Goal: Information Seeking & Learning: Check status

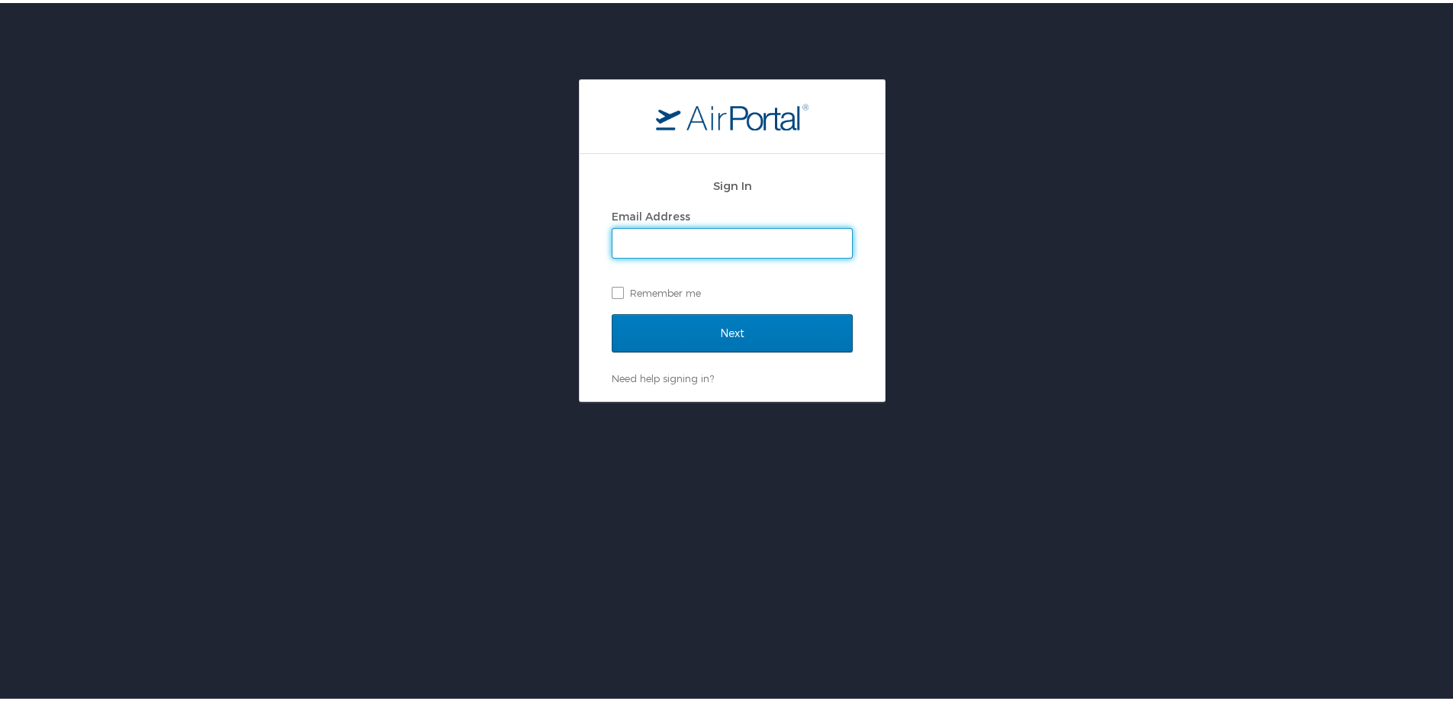
click at [674, 243] on input "Email Address" at bounding box center [732, 240] width 240 height 29
type input "michael.orsini@goosehead.com"
click at [612, 311] on input "Next" at bounding box center [732, 330] width 241 height 38
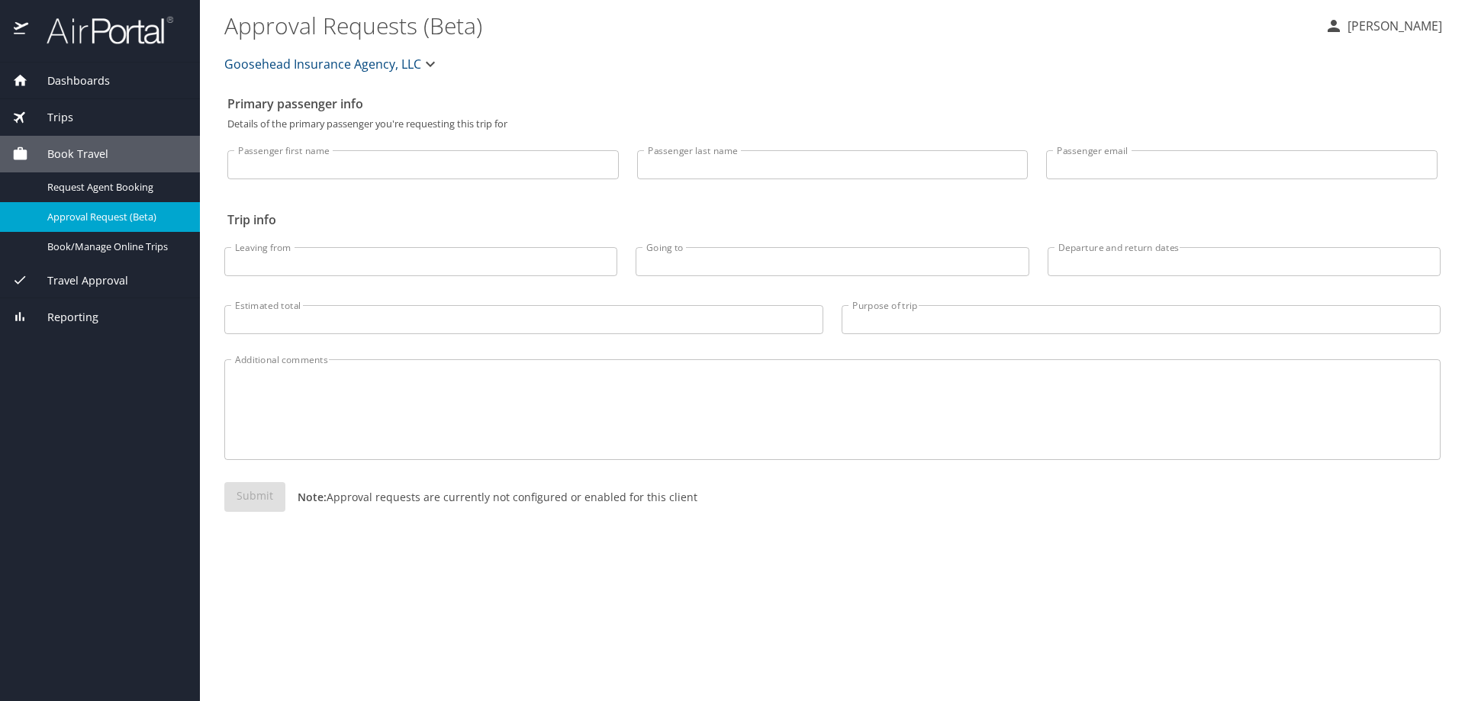
click at [93, 310] on span "Reporting" at bounding box center [63, 317] width 70 height 17
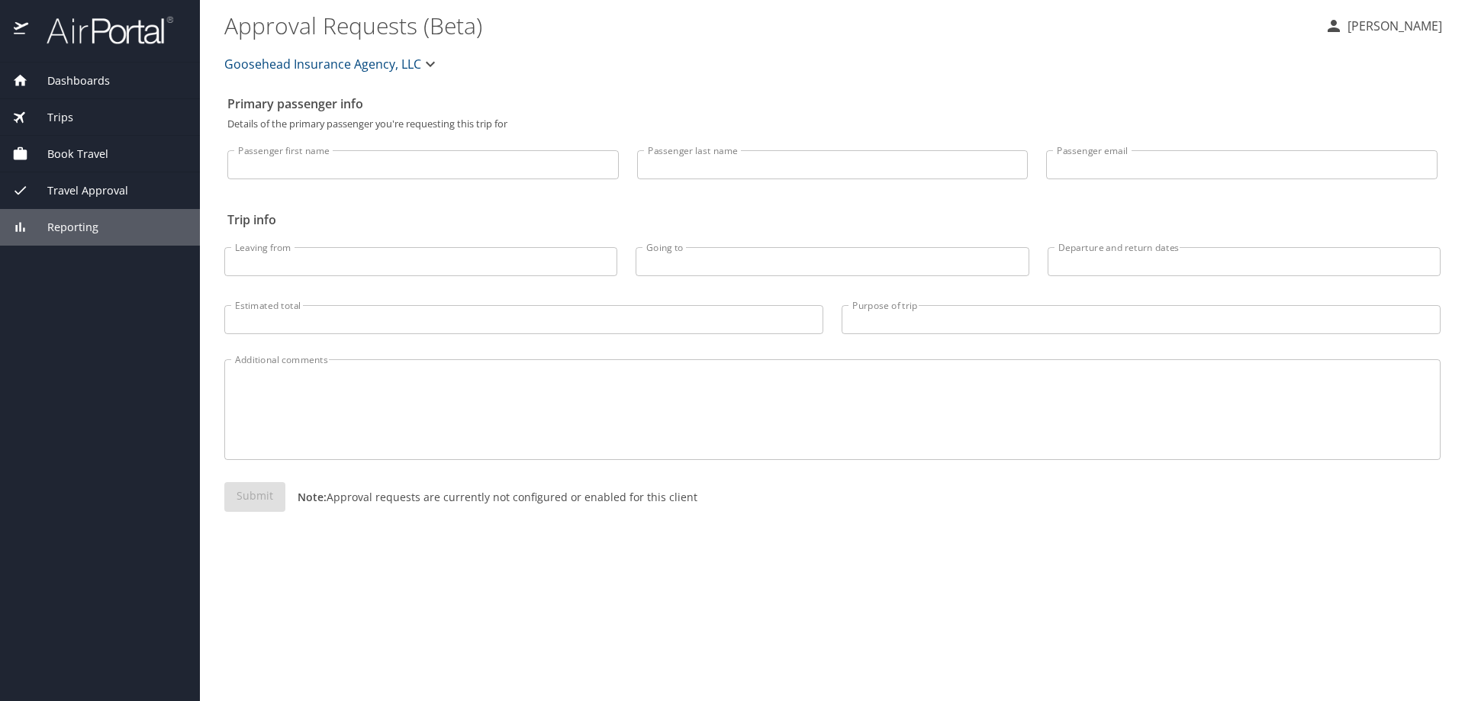
click at [82, 225] on span "Reporting" at bounding box center [63, 227] width 70 height 17
click at [99, 76] on span "Dashboards" at bounding box center [69, 80] width 82 height 17
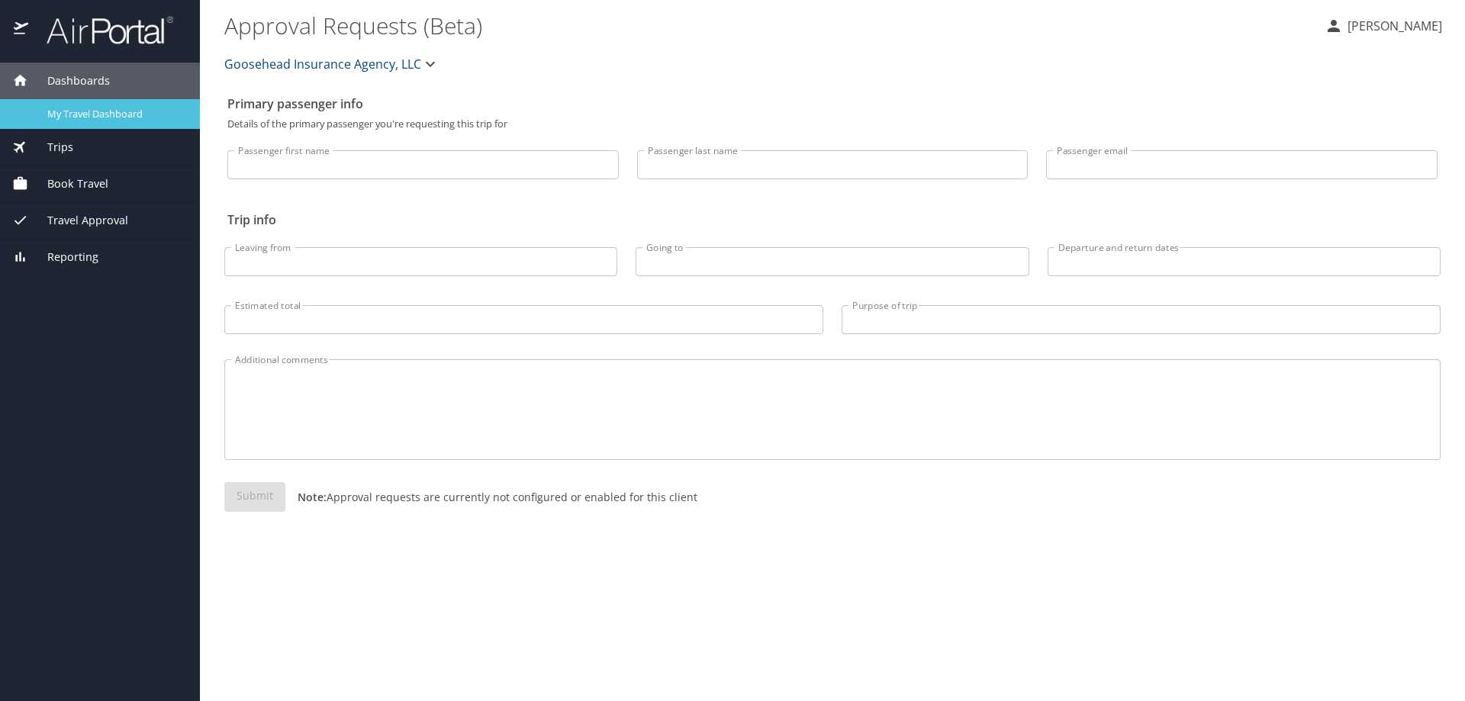
click at [127, 108] on span "My Travel Dashboard" at bounding box center [114, 114] width 134 height 14
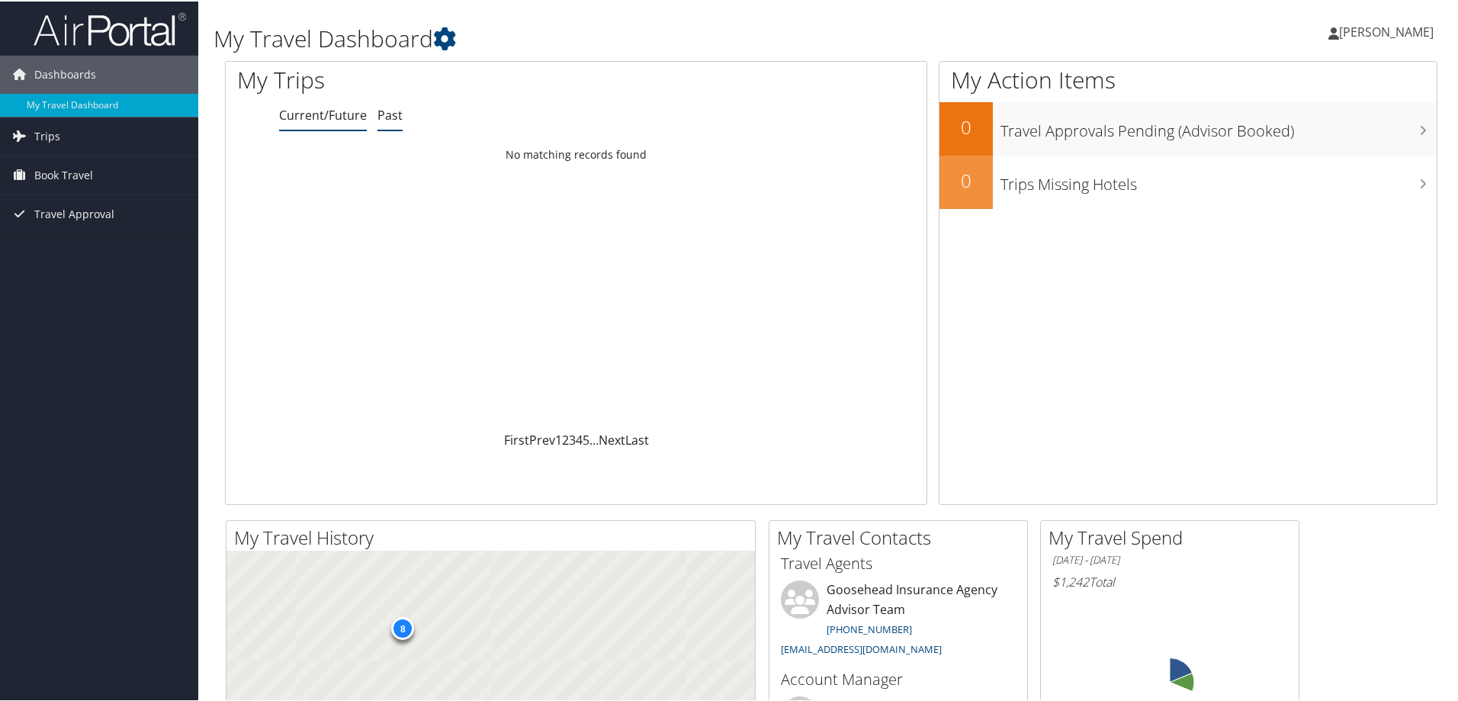
click at [390, 116] on link "Past" at bounding box center [390, 113] width 25 height 17
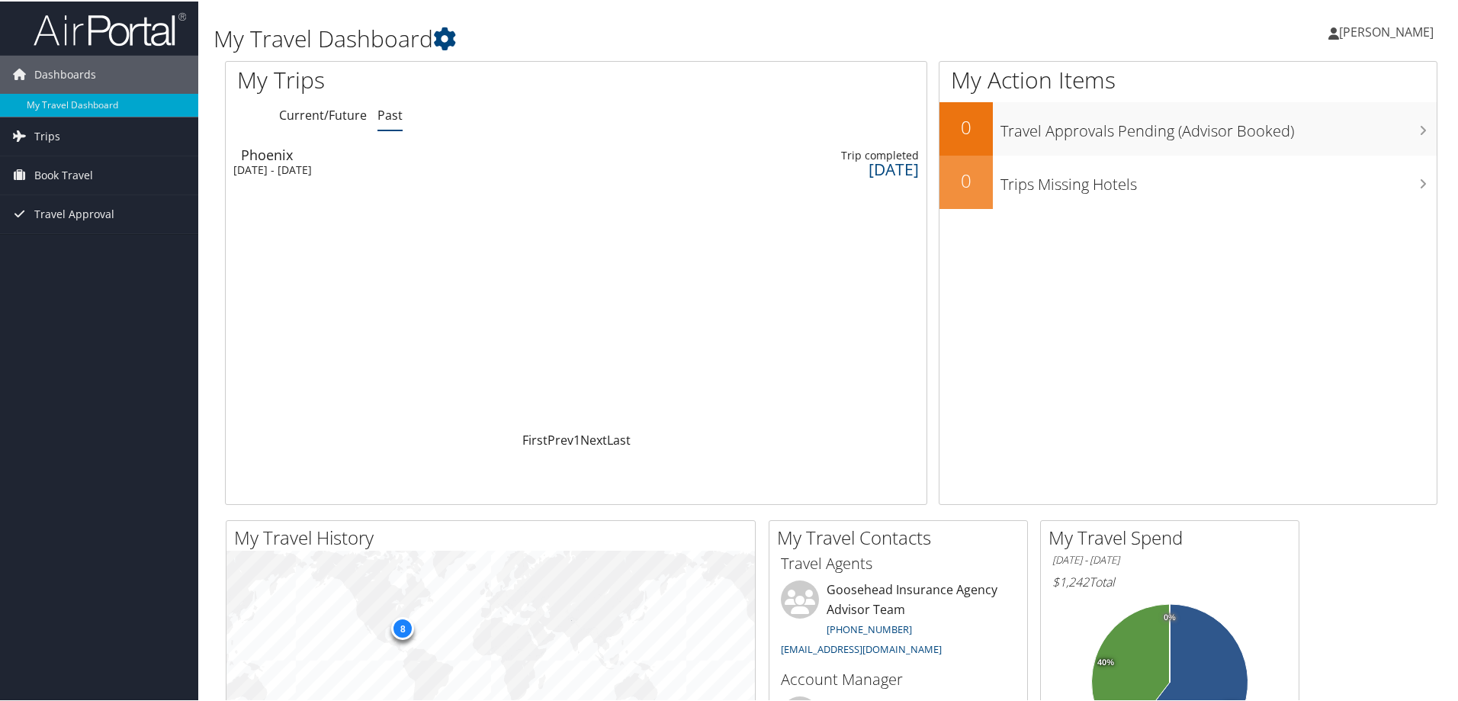
click at [310, 169] on div "Tue 2 Sep 2025 - Fri 5 Sep 2025" at bounding box center [313, 169] width 160 height 14
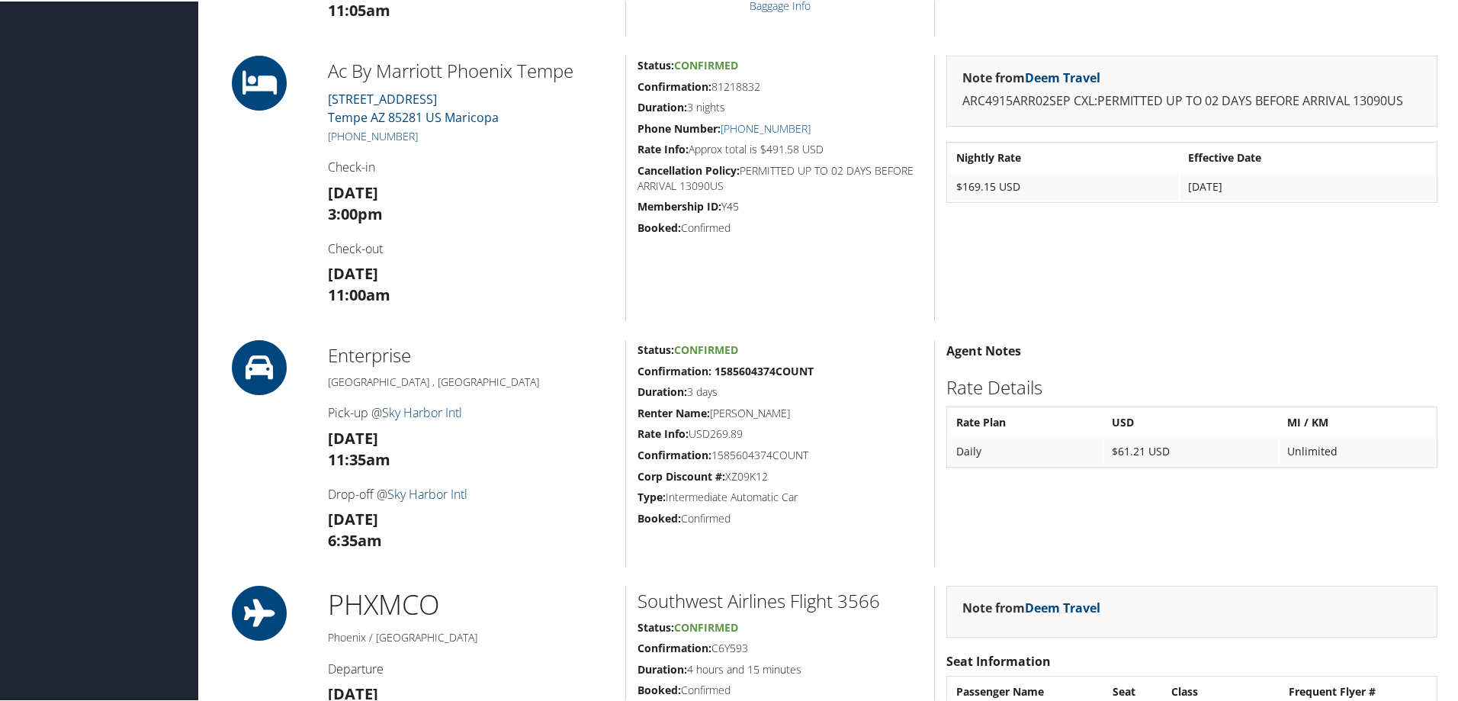
scroll to position [698, 0]
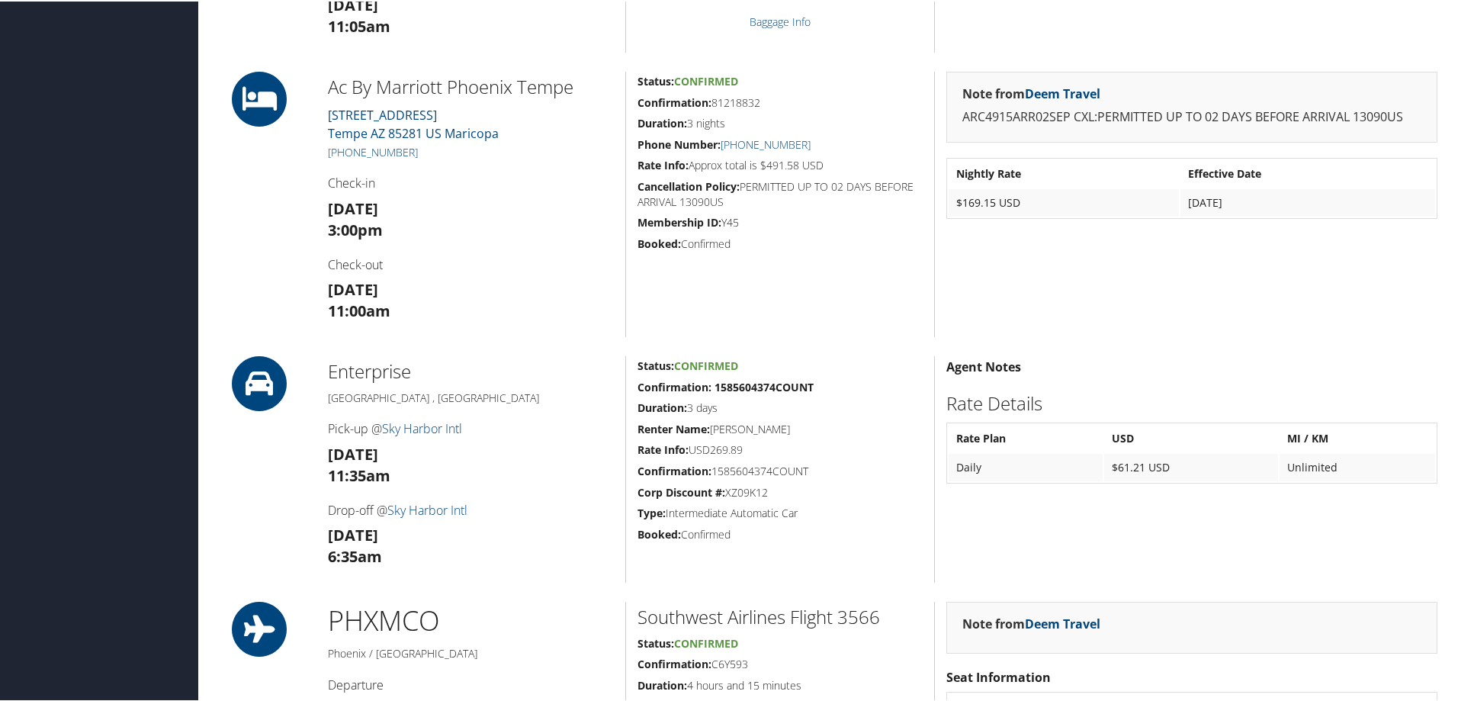
click at [391, 79] on h2 "Ac By Marriott Phoenix Tempe" at bounding box center [471, 85] width 286 height 26
drag, startPoint x: 386, startPoint y: 89, endPoint x: 354, endPoint y: 87, distance: 32.1
click at [370, 87] on h2 "Ac By Marriott Phoenix Tempe" at bounding box center [471, 85] width 286 height 26
drag, startPoint x: 330, startPoint y: 88, endPoint x: 577, endPoint y: 93, distance: 247.9
click at [577, 93] on h2 "Ac By Marriott Phoenix Tempe" at bounding box center [471, 85] width 286 height 26
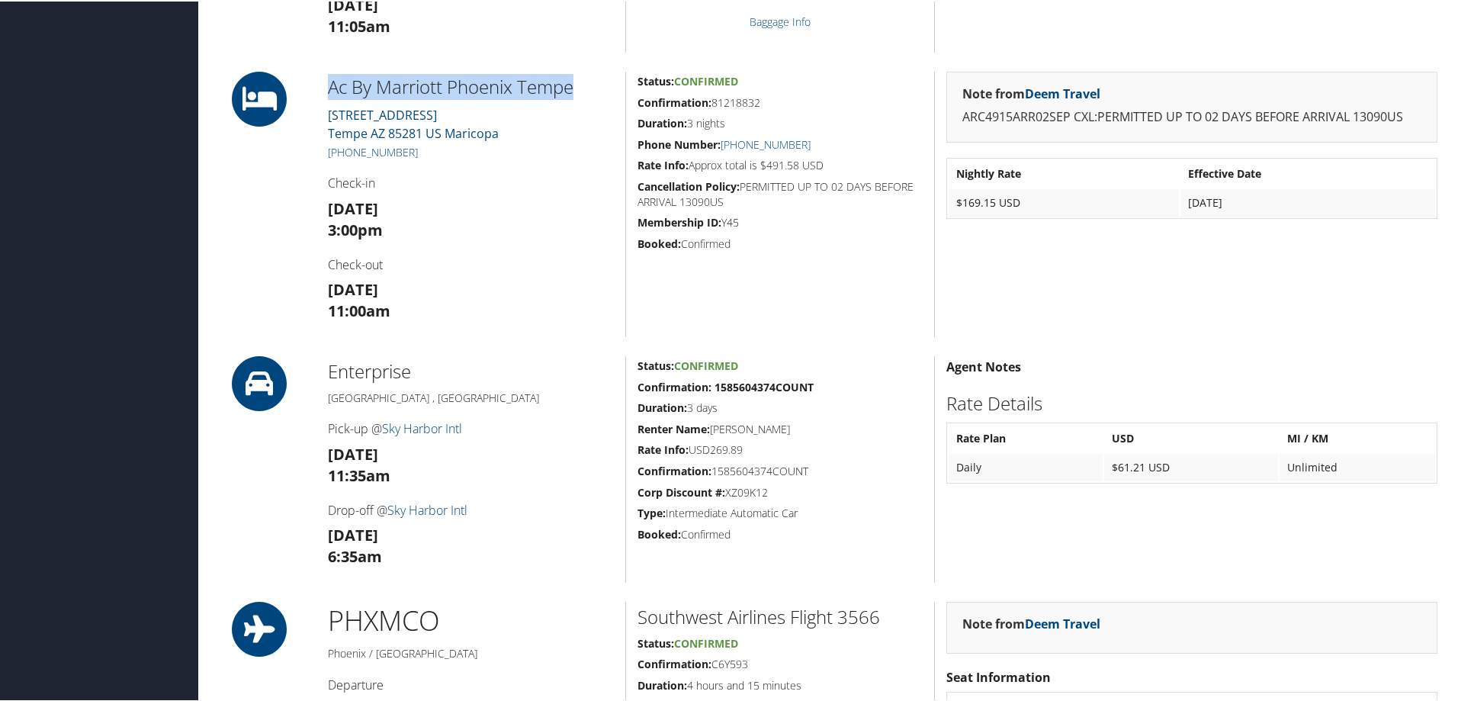
copy h2 "Ac By Marriott Phoenix Tempe"
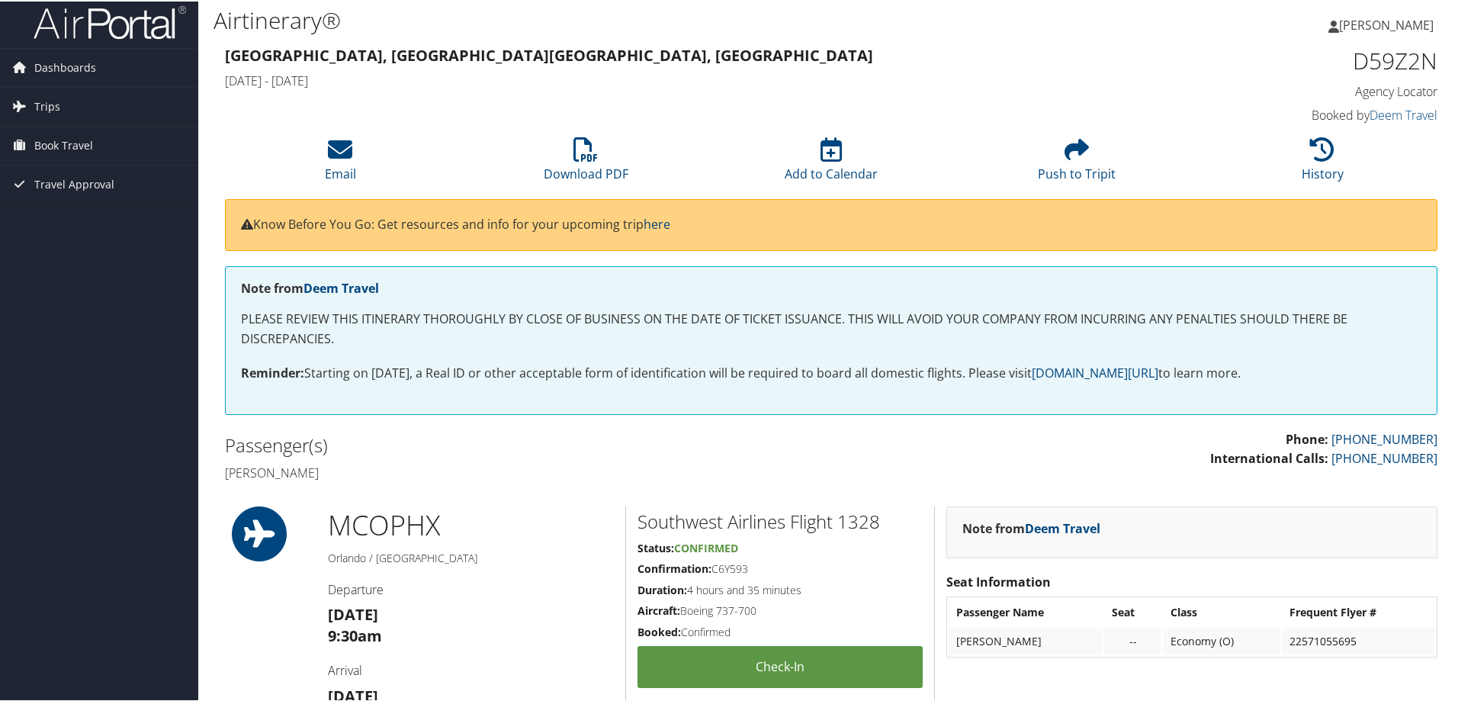
scroll to position [0, 0]
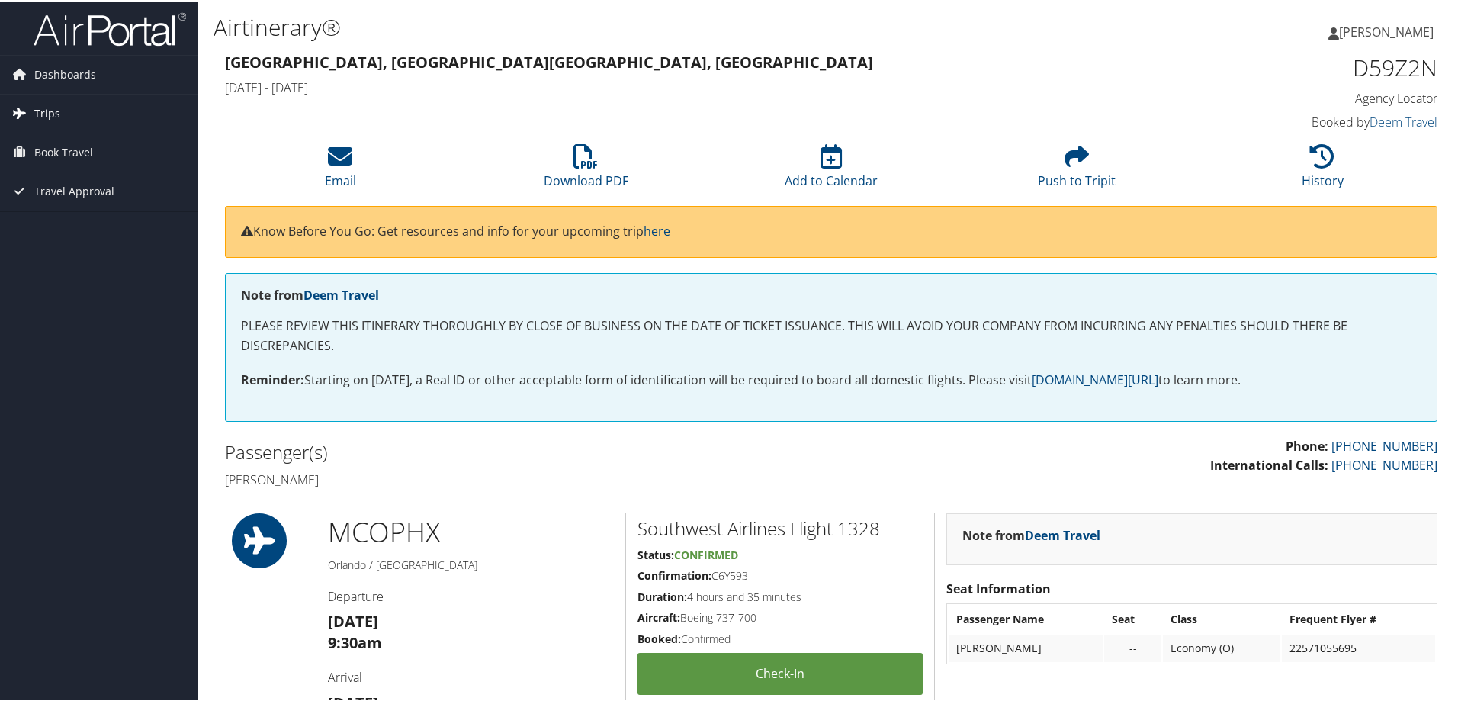
click at [78, 104] on link "Trips" at bounding box center [99, 112] width 198 height 38
click at [132, 168] on link "Past Trips" at bounding box center [99, 165] width 198 height 23
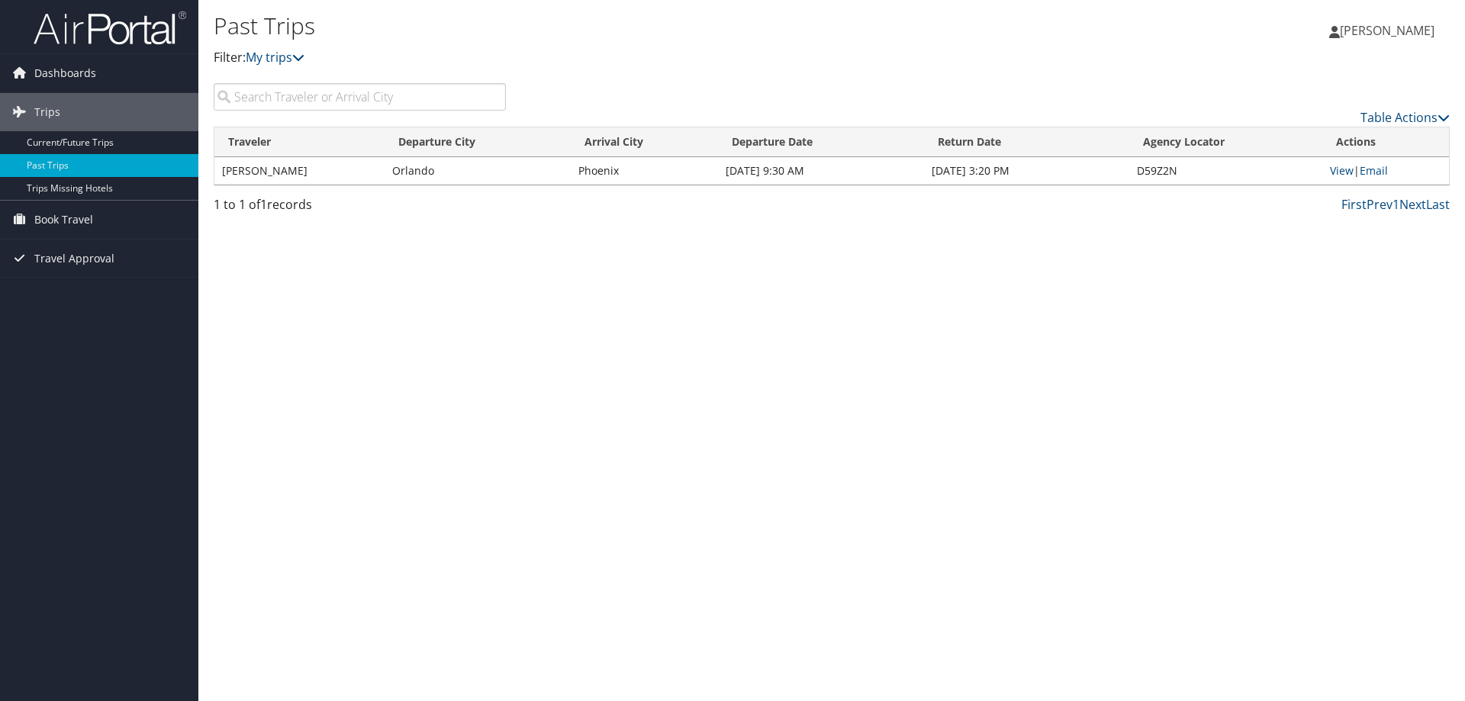
click at [330, 169] on td "[PERSON_NAME]" at bounding box center [299, 170] width 170 height 27
click at [1344, 175] on link "View" at bounding box center [1341, 170] width 24 height 14
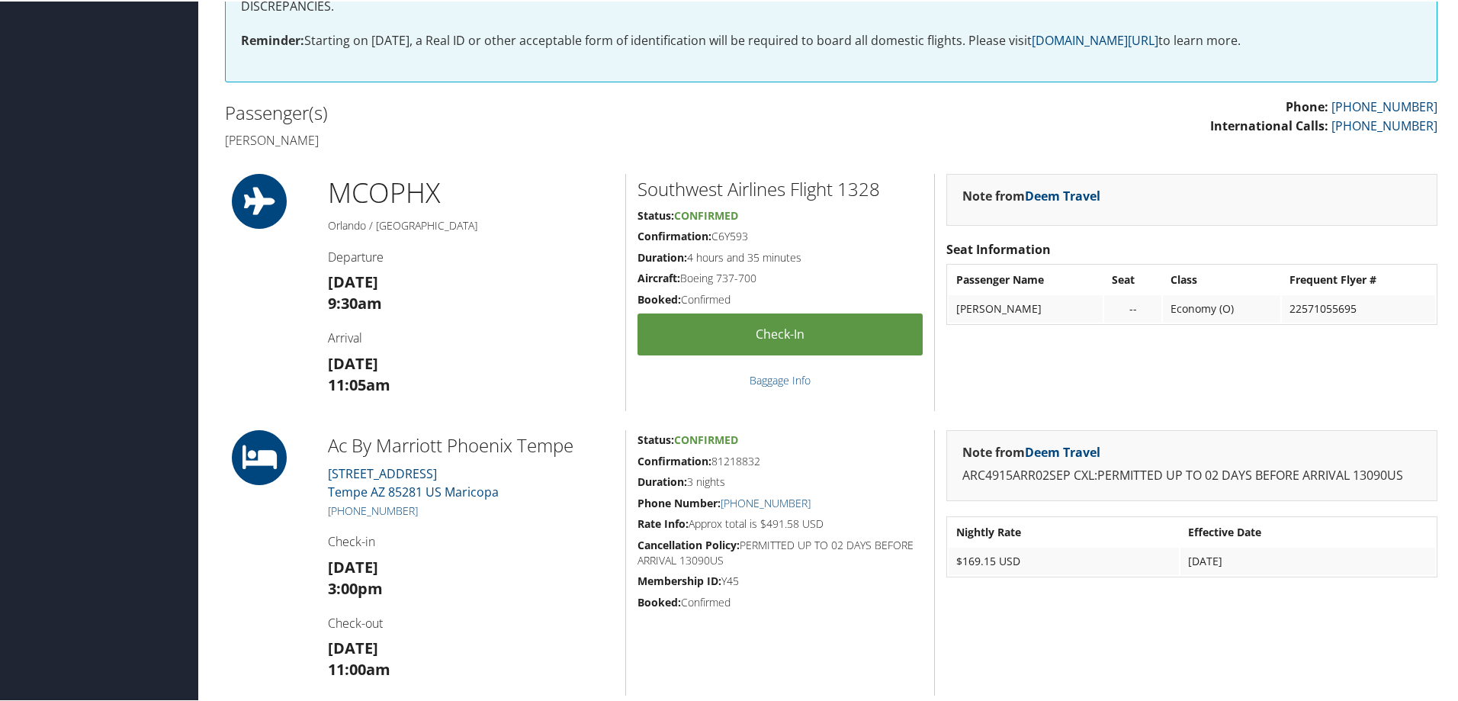
scroll to position [458, 0]
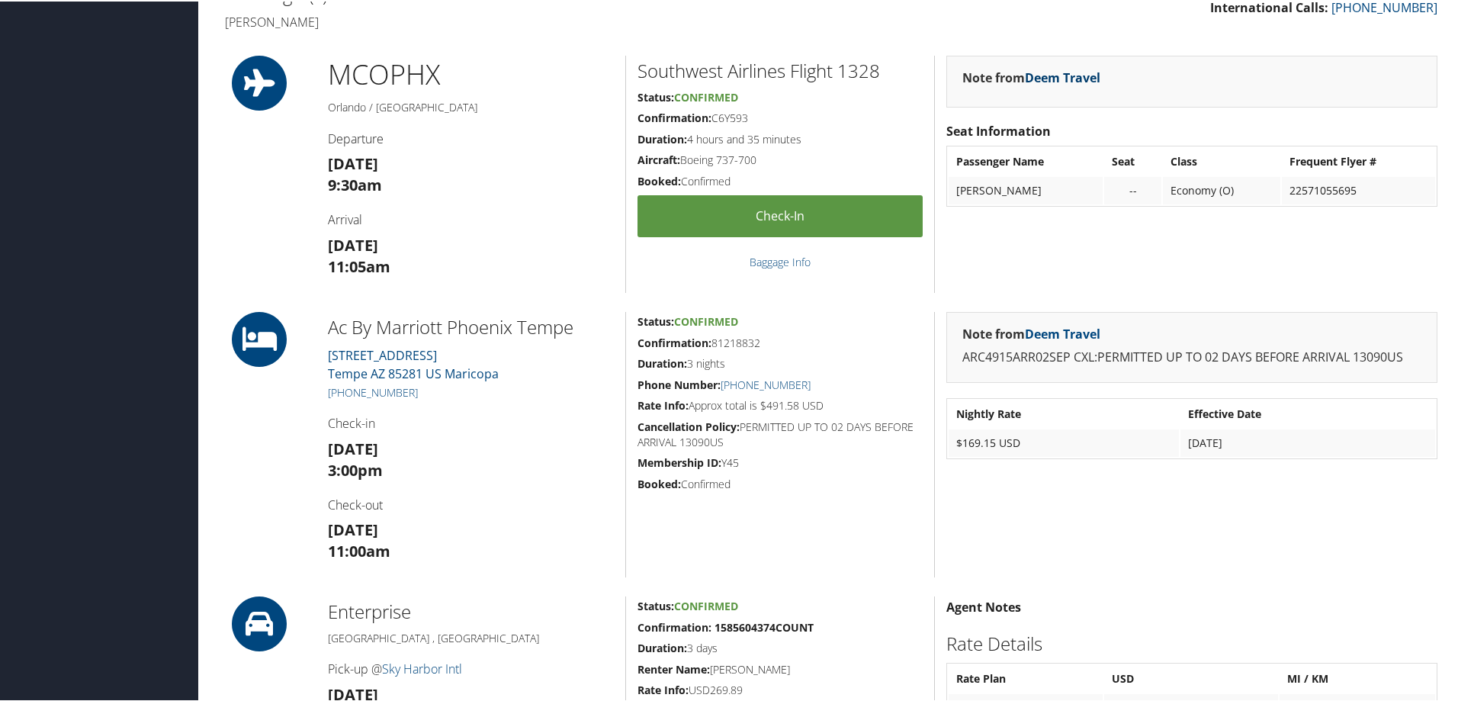
click at [1056, 76] on link "Deem Travel" at bounding box center [1063, 76] width 76 height 17
click at [1051, 204] on table "Passenger Name Seat Class Frequent Flyer # [PERSON_NAME] -- Economy (O) 2257105…" at bounding box center [1192, 174] width 491 height 61
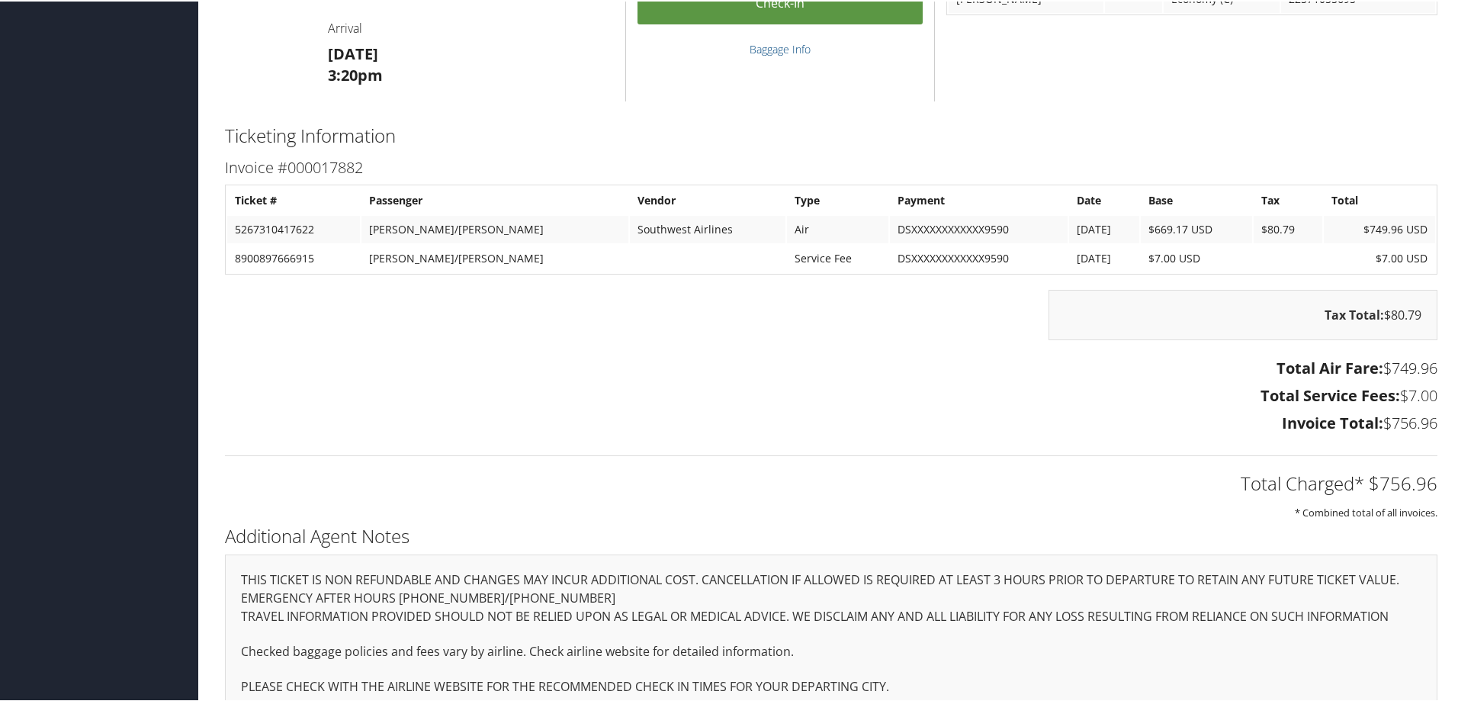
scroll to position [1461, 0]
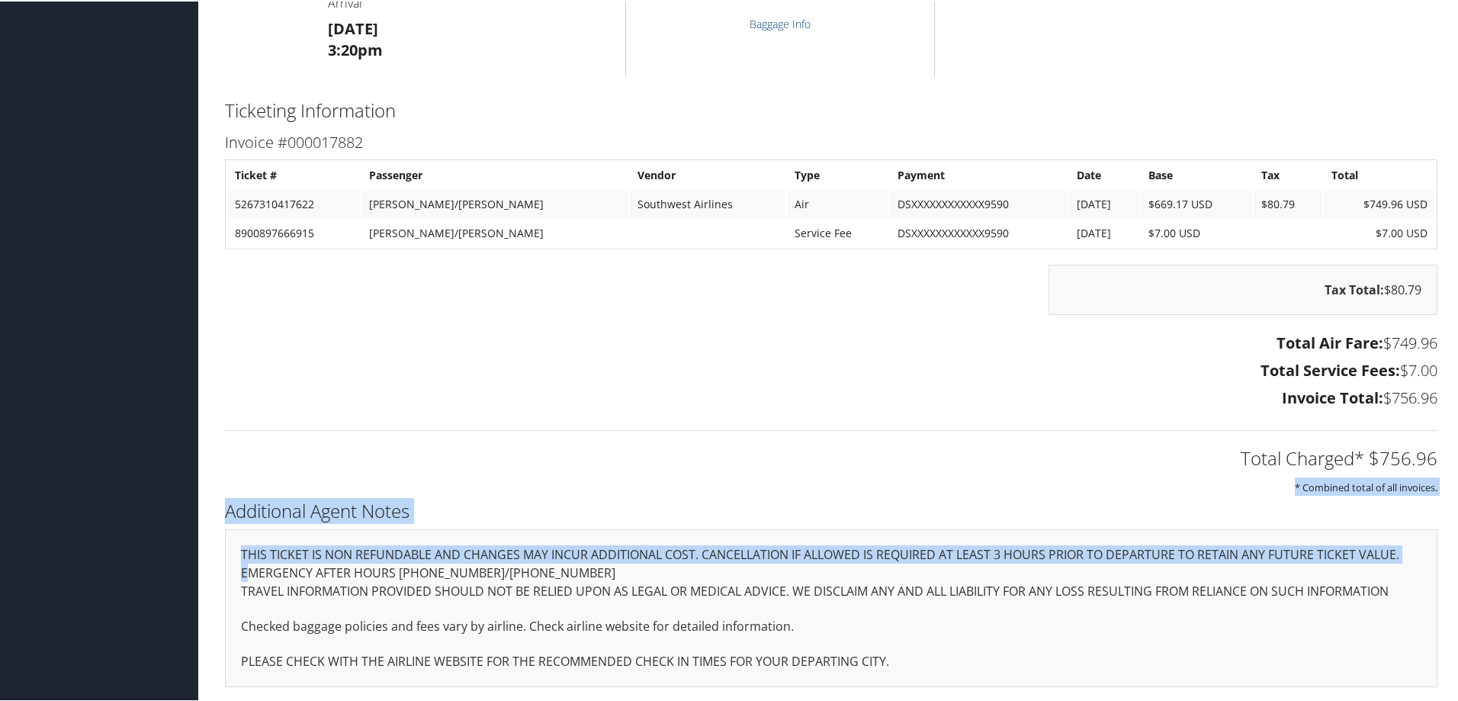
drag, startPoint x: 1455, startPoint y: 548, endPoint x: 1454, endPoint y: 432, distance: 116.7
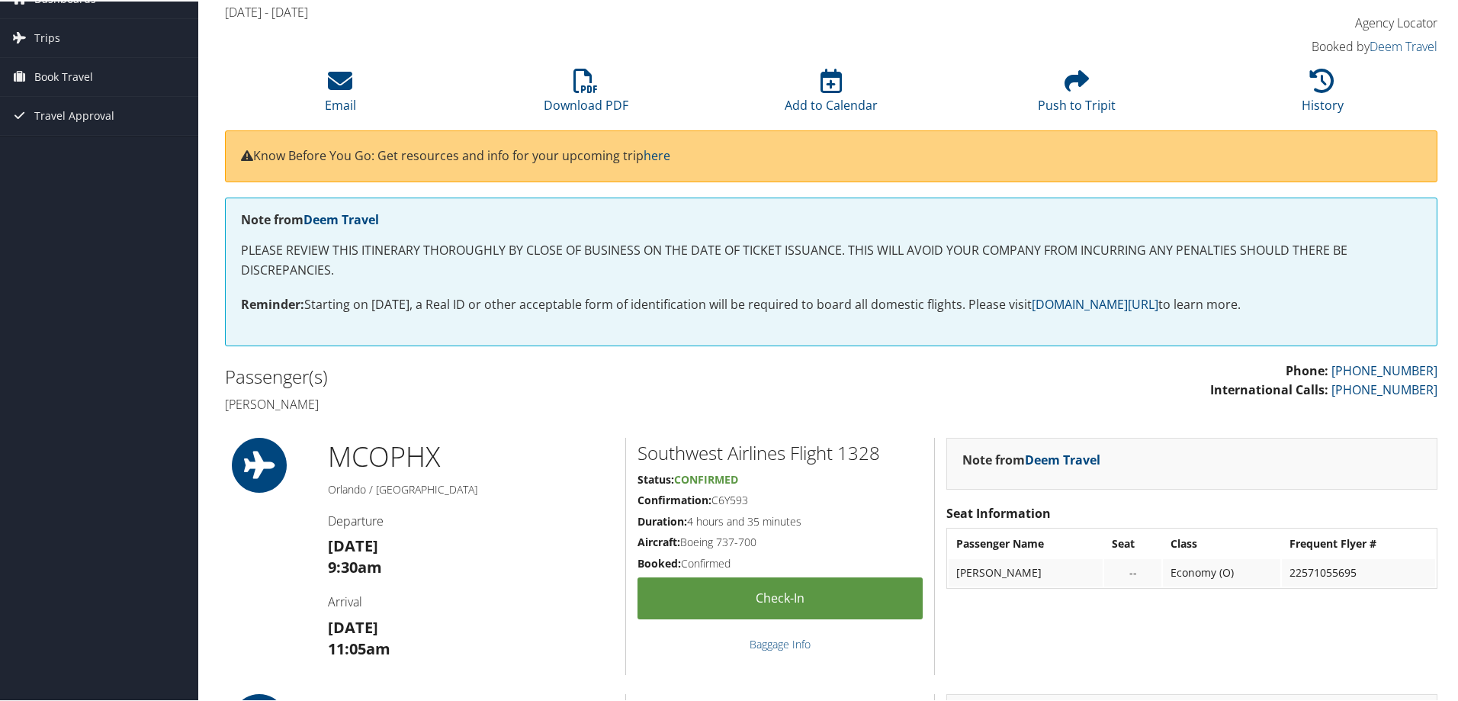
scroll to position [76, 0]
